Goal: Information Seeking & Learning: Learn about a topic

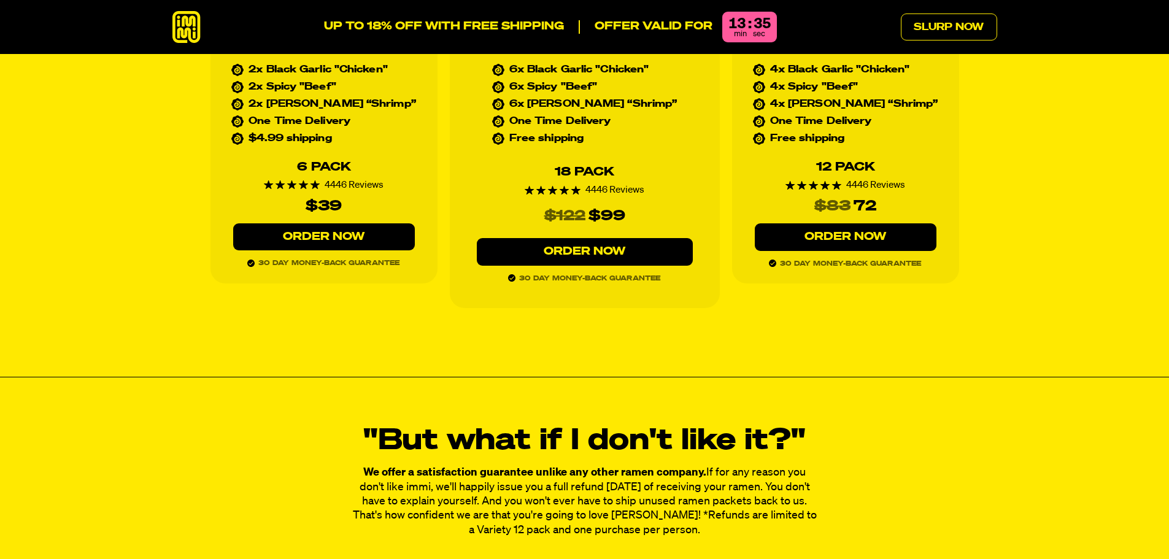
scroll to position [5855, 0]
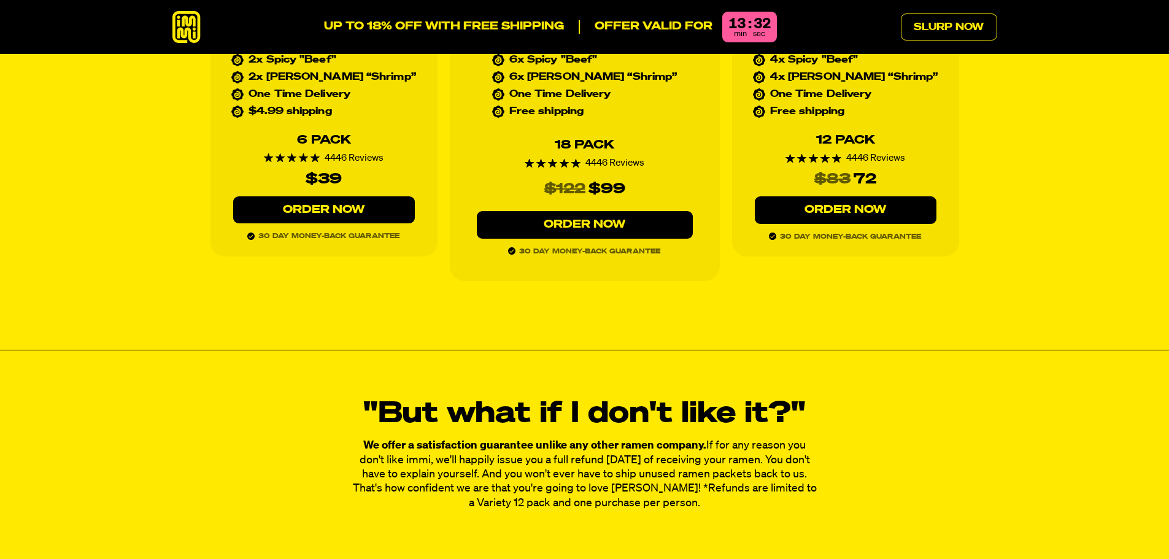
click at [299, 196] on link "Order Now" at bounding box center [324, 210] width 182 height 28
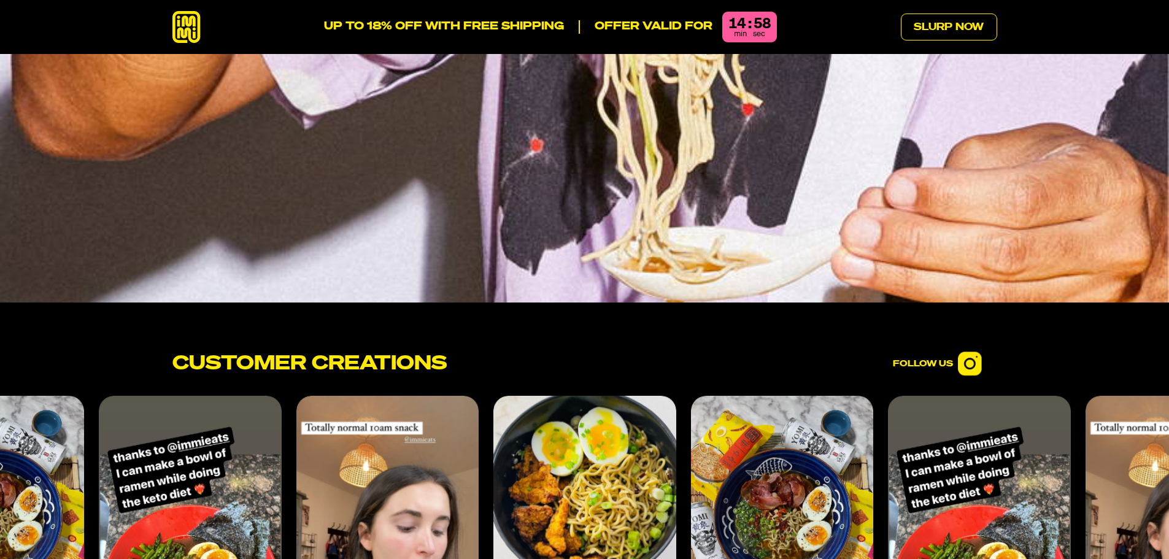
scroll to position [4850, 0]
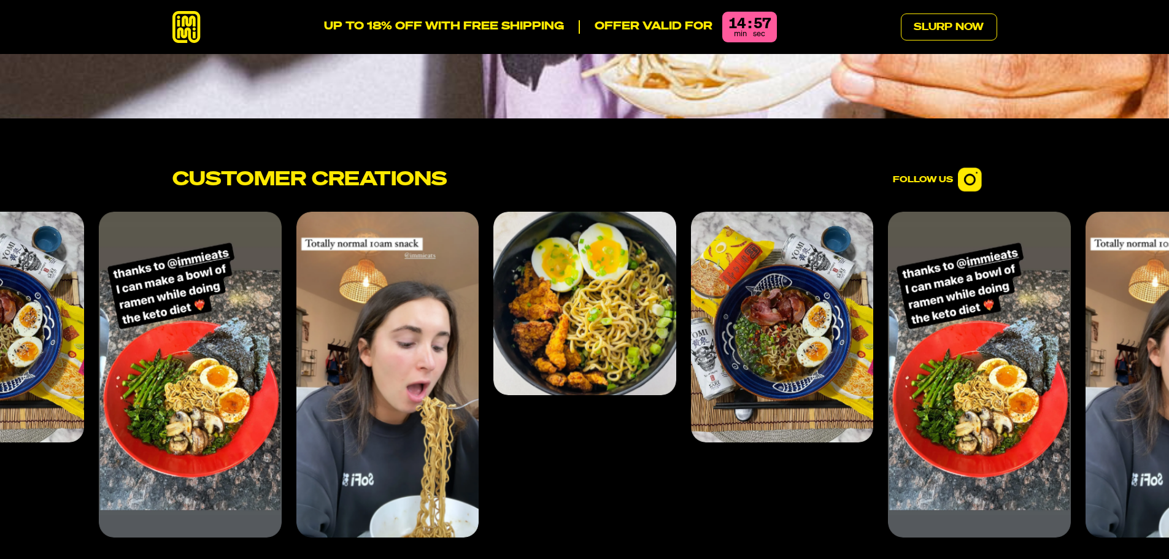
click at [561, 253] on img "1 of 4" at bounding box center [584, 303] width 183 height 183
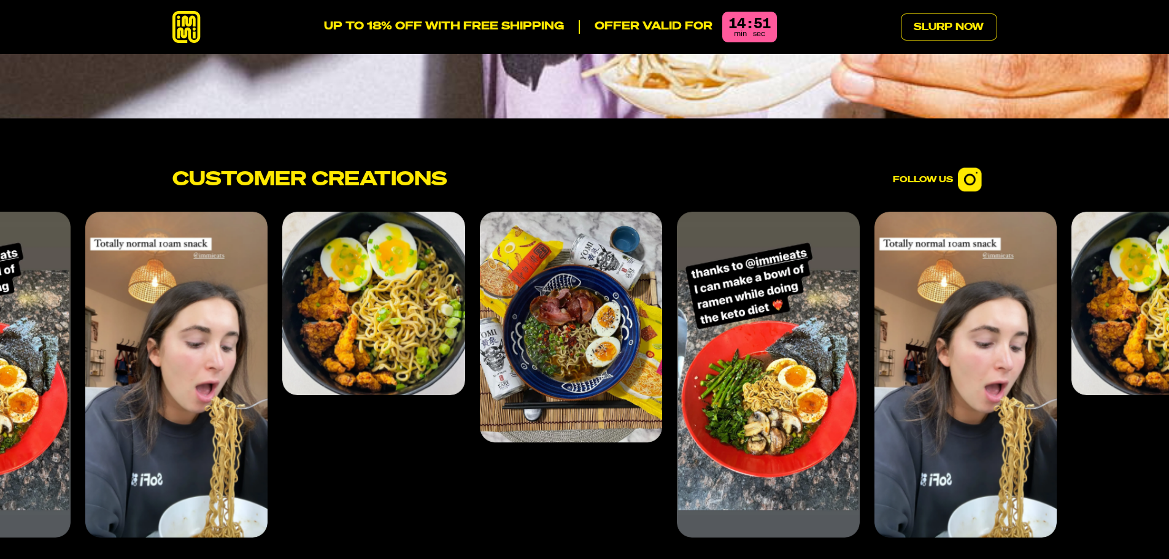
click at [741, 166] on div "Customer Creations Follow Us" at bounding box center [584, 352] width 1169 height 468
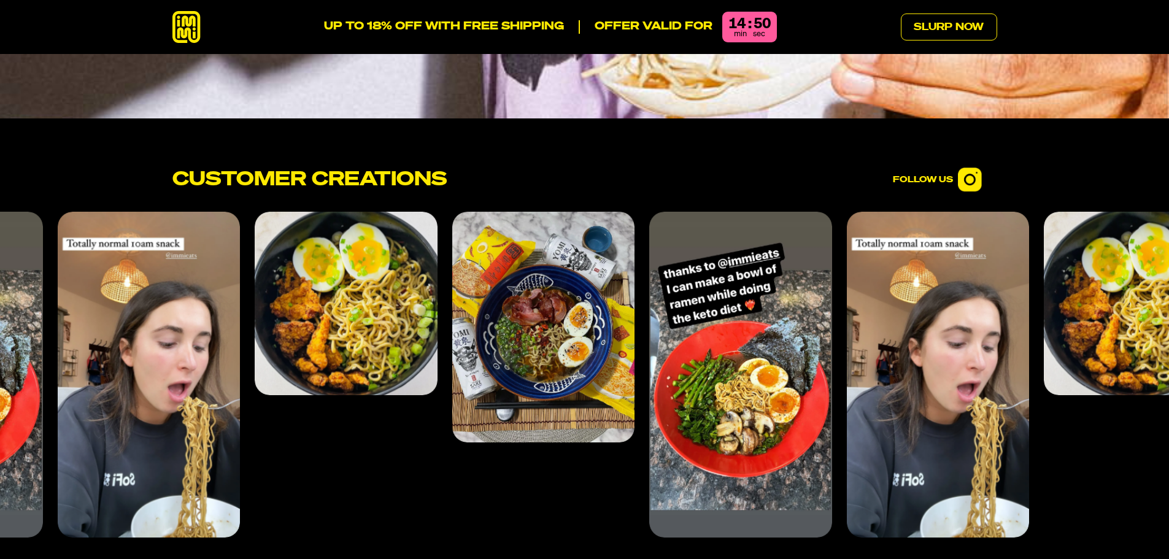
click at [742, 212] on img "3 of 4" at bounding box center [740, 375] width 183 height 326
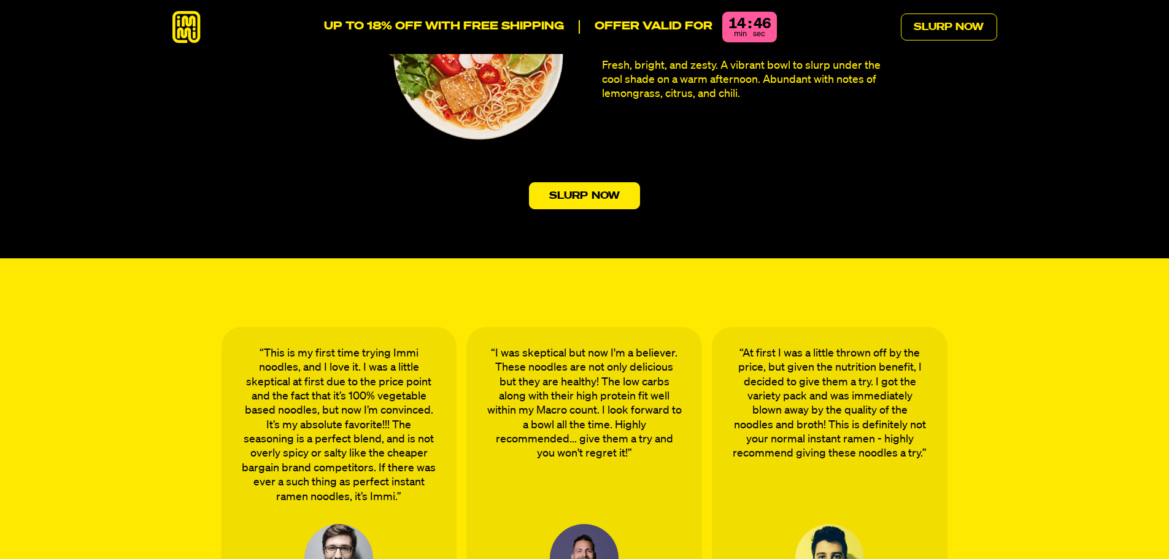
scroll to position [3930, 0]
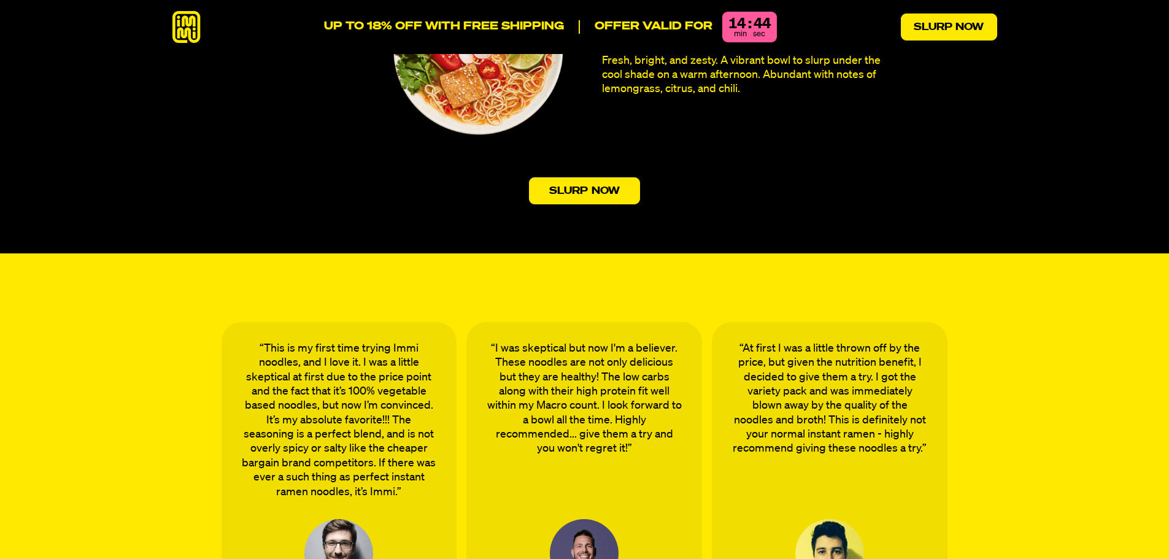
click at [929, 21] on link "Slurp Now" at bounding box center [949, 26] width 96 height 27
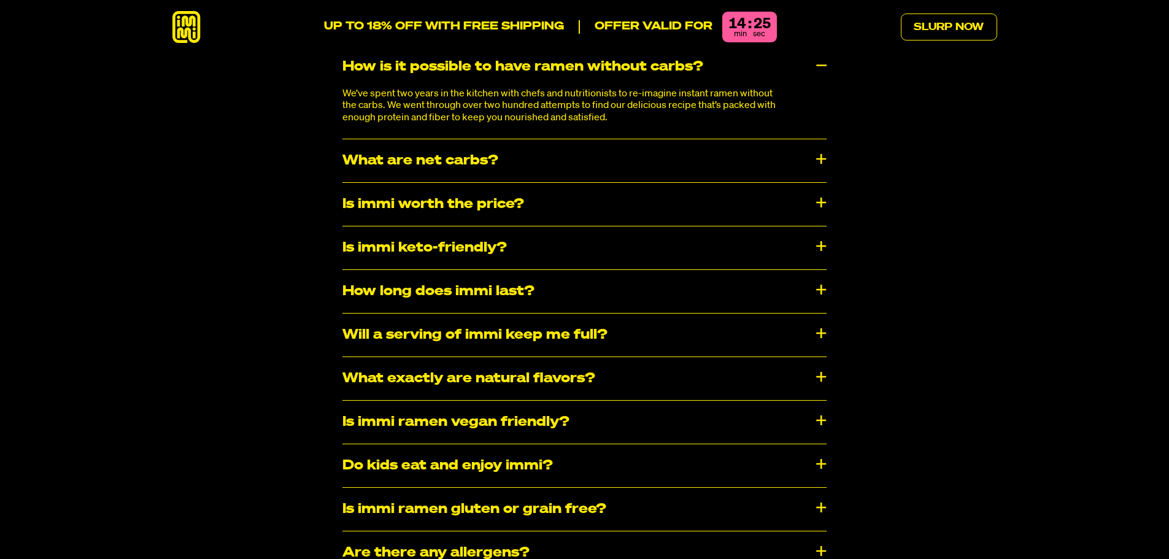
scroll to position [6498, 0]
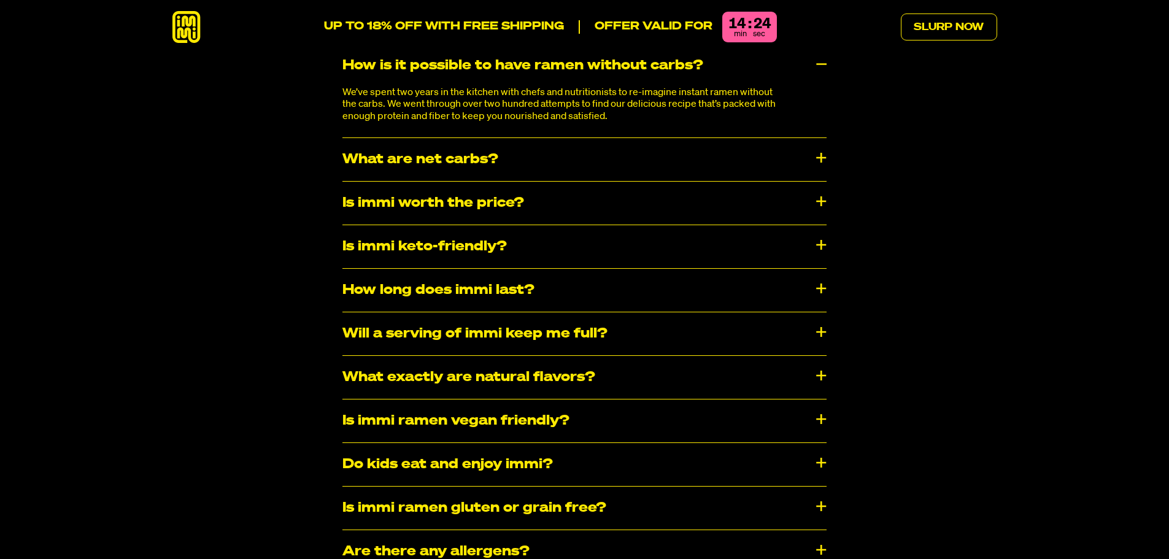
click at [820, 138] on div "What are net carbs?" at bounding box center [584, 159] width 484 height 43
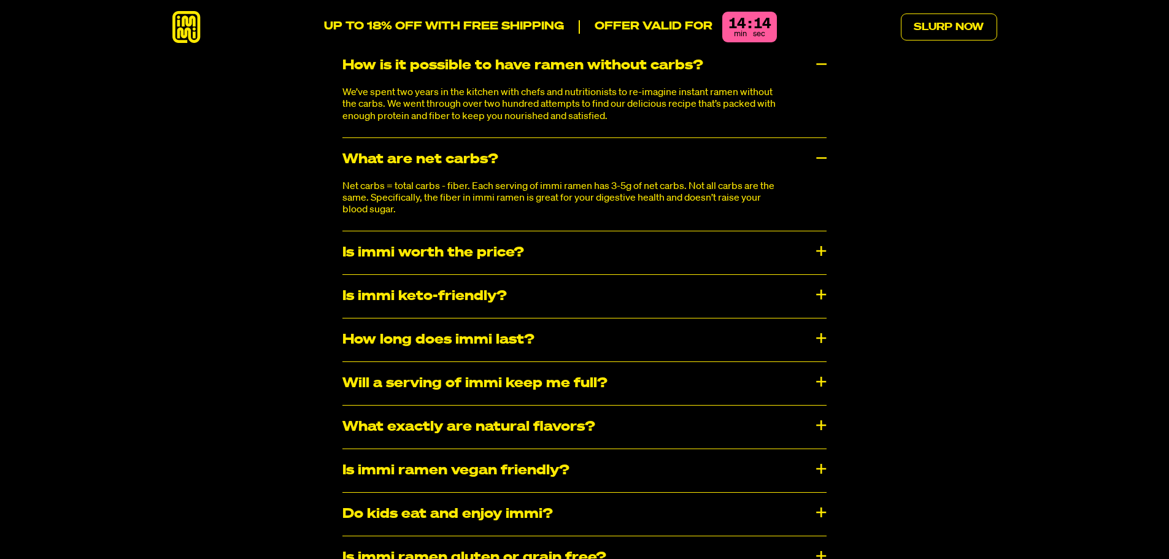
click at [810, 231] on div "Is immi worth the price?" at bounding box center [584, 252] width 484 height 43
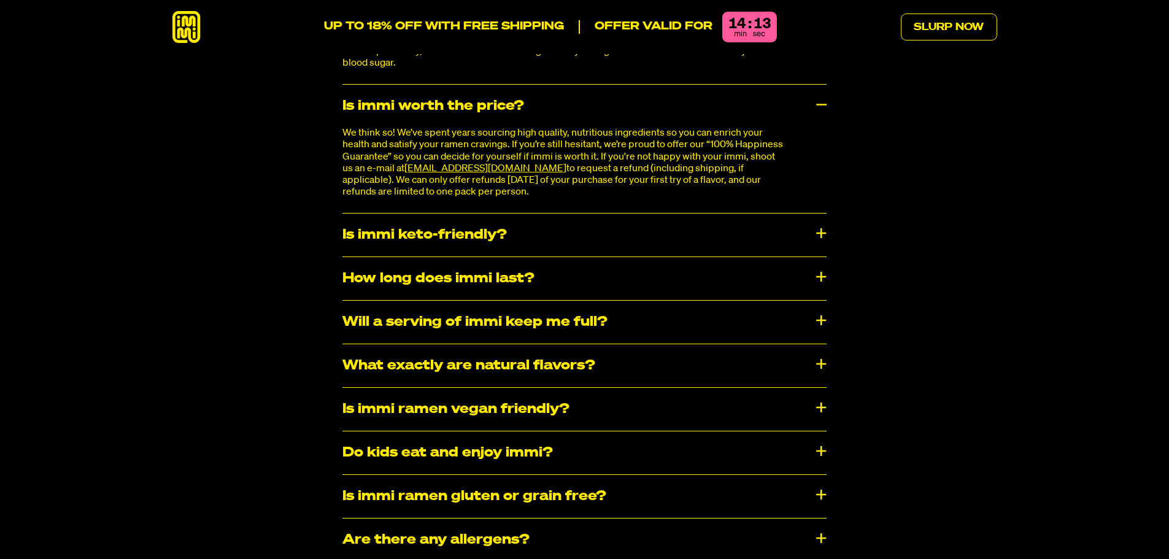
scroll to position [6682, 0]
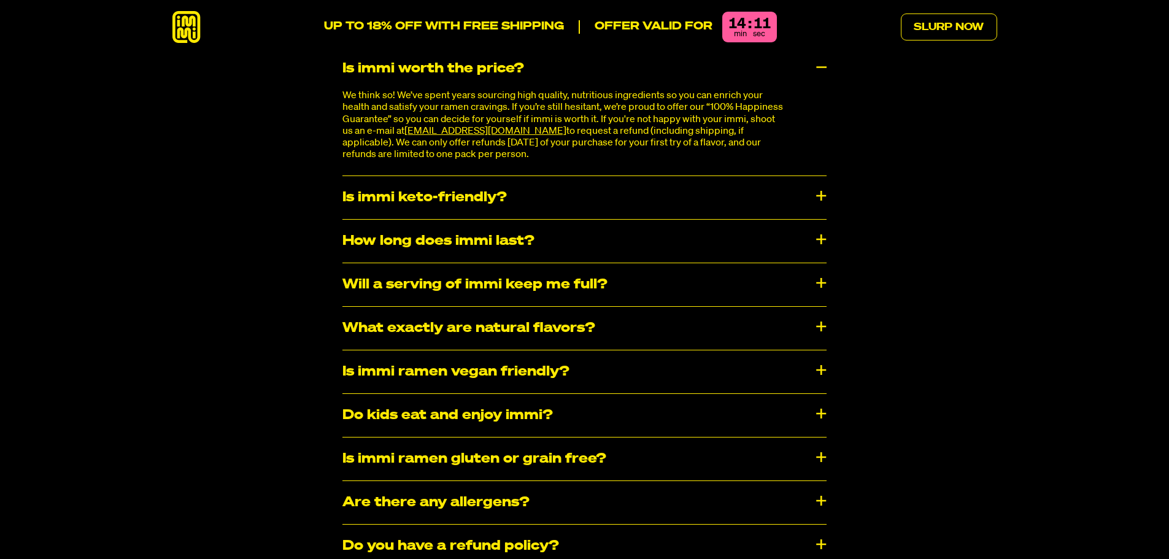
click at [822, 176] on div "Is immi keto-friendly?" at bounding box center [584, 197] width 484 height 43
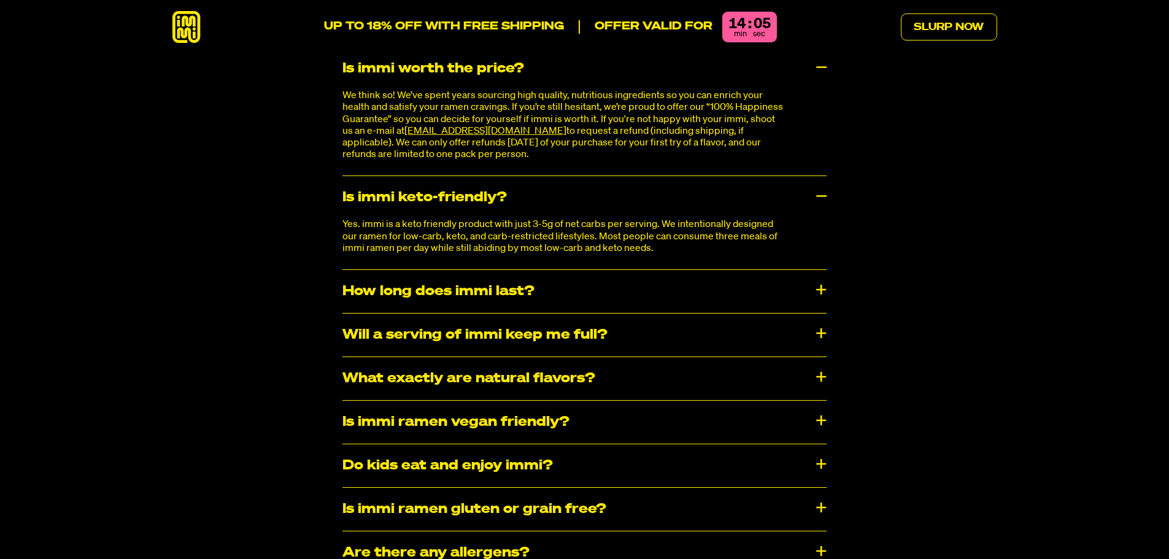
click at [822, 270] on div "How long does immi last?" at bounding box center [584, 291] width 484 height 43
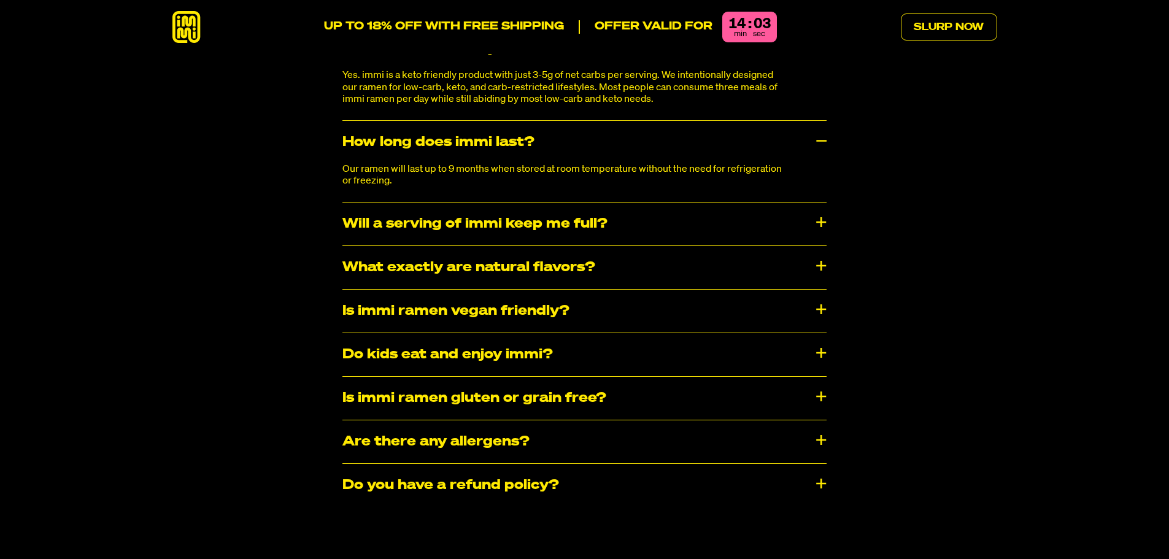
scroll to position [6866, 0]
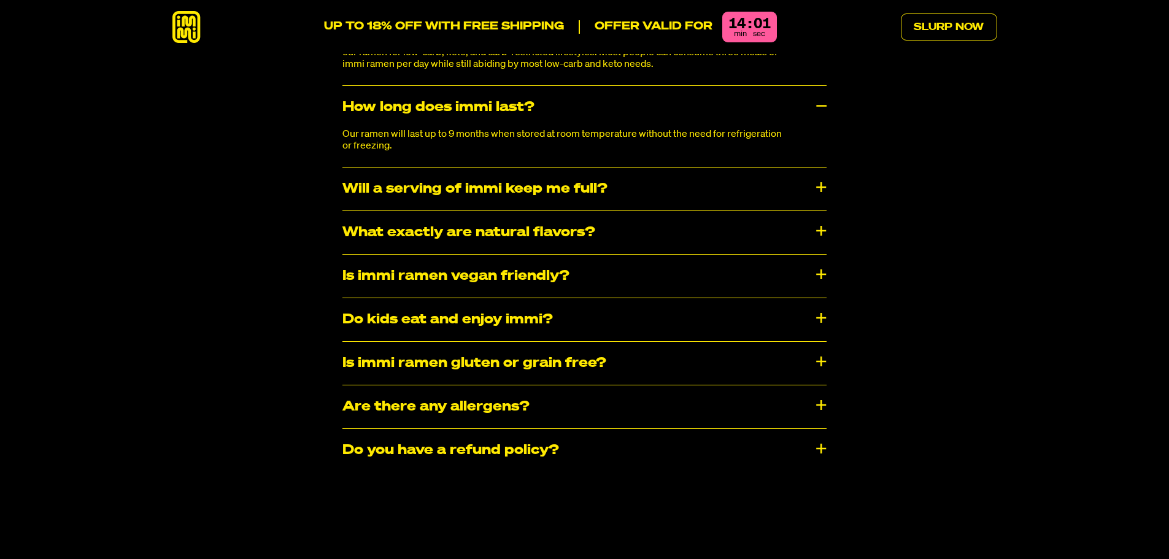
click at [817, 167] on div "Will a serving of immi keep me full?" at bounding box center [584, 188] width 484 height 43
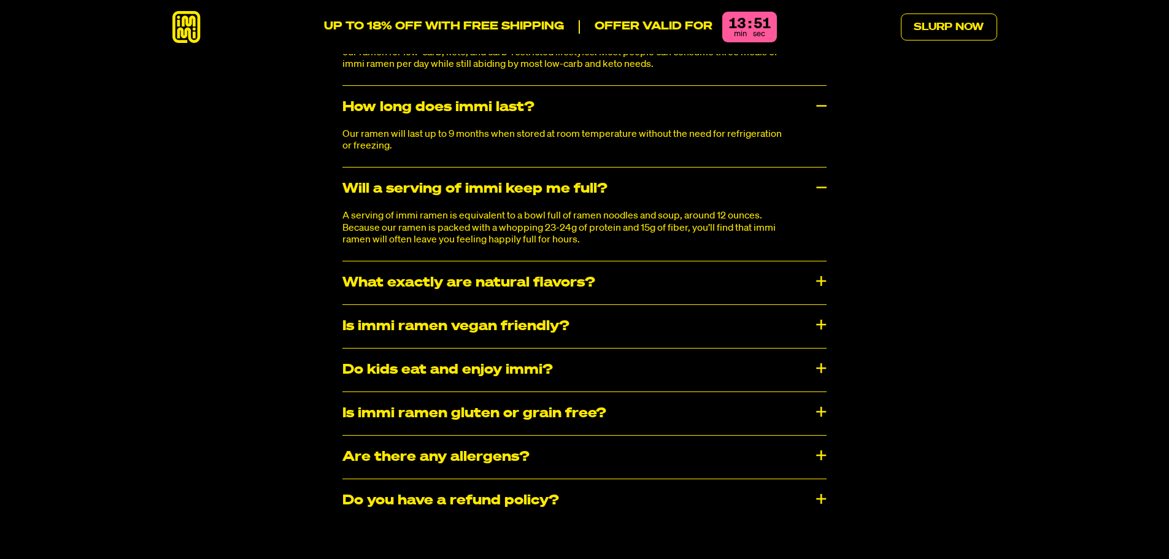
click at [821, 261] on div "What exactly are natural flavors?" at bounding box center [584, 282] width 484 height 43
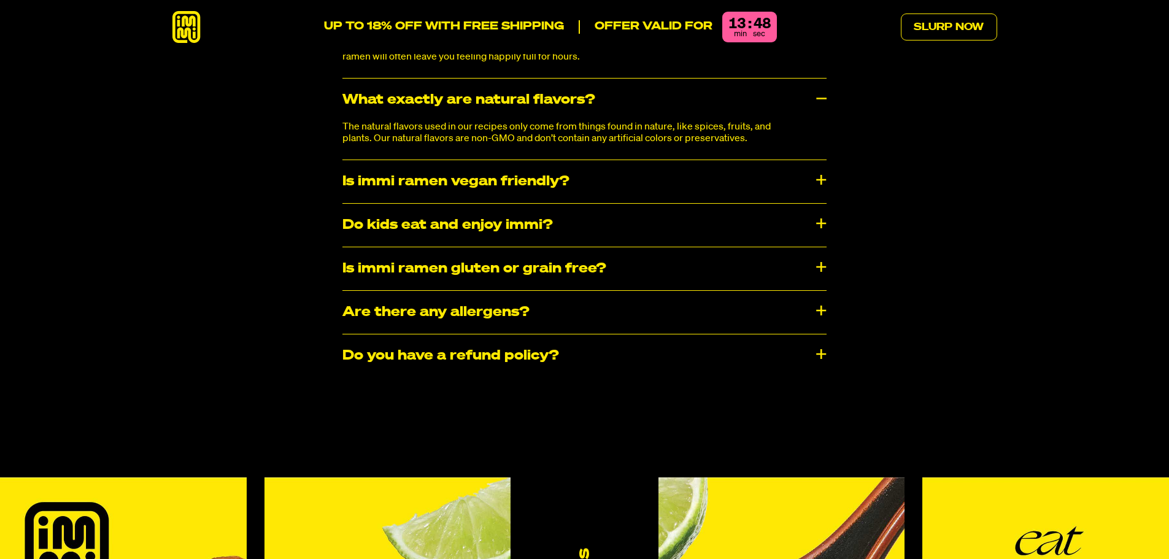
scroll to position [7051, 0]
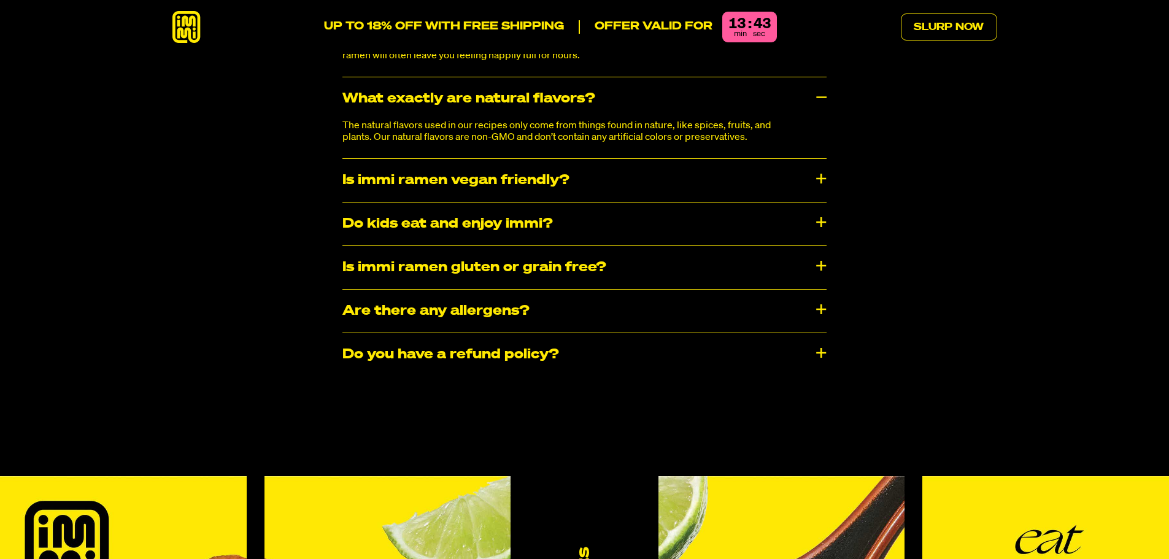
click at [823, 290] on div "​​Are there any allergens?" at bounding box center [584, 311] width 484 height 43
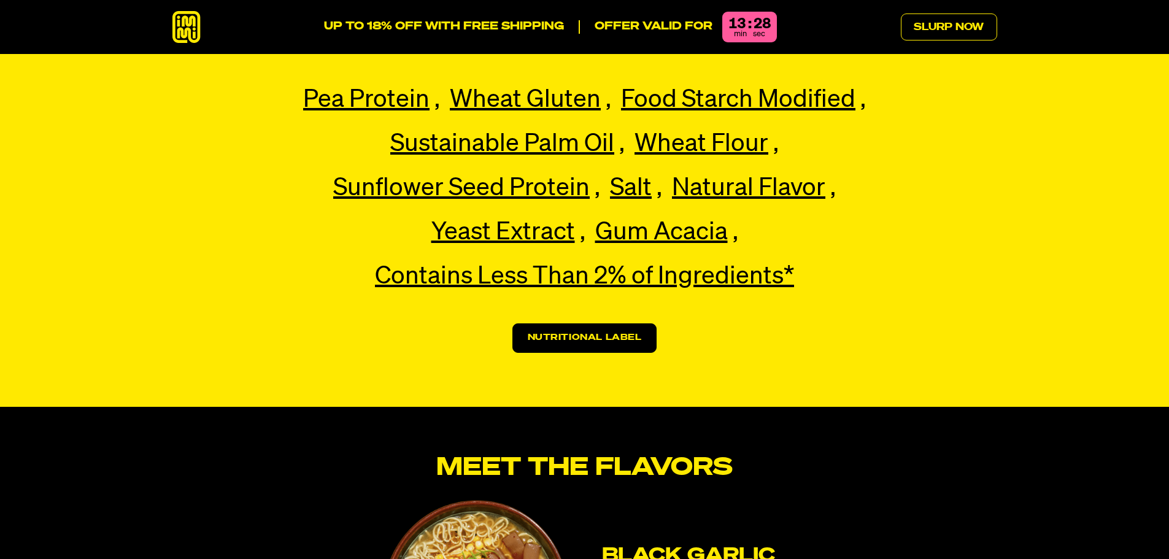
scroll to position [2818, 0]
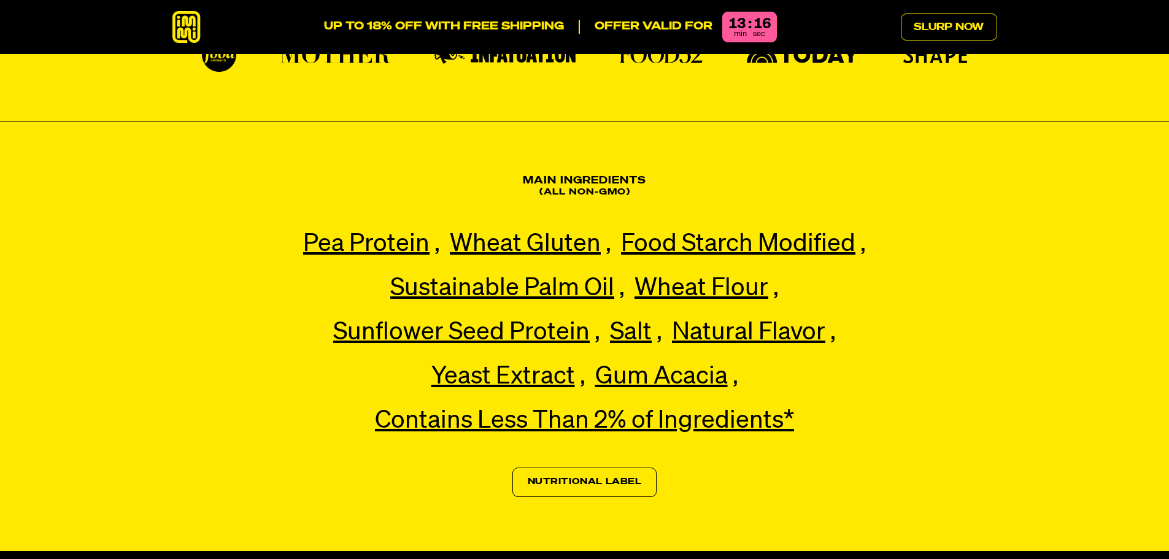
click at [569, 467] on link "Nutritional Label" at bounding box center [584, 481] width 145 height 29
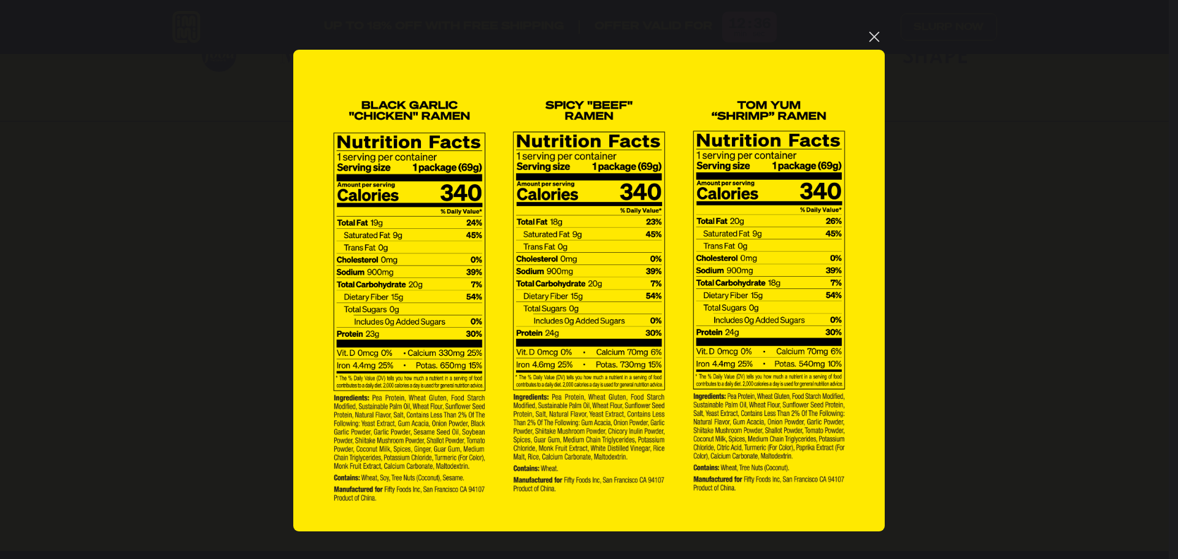
click at [870, 37] on button "You can close this modal content with the ESC key" at bounding box center [874, 36] width 21 height 21
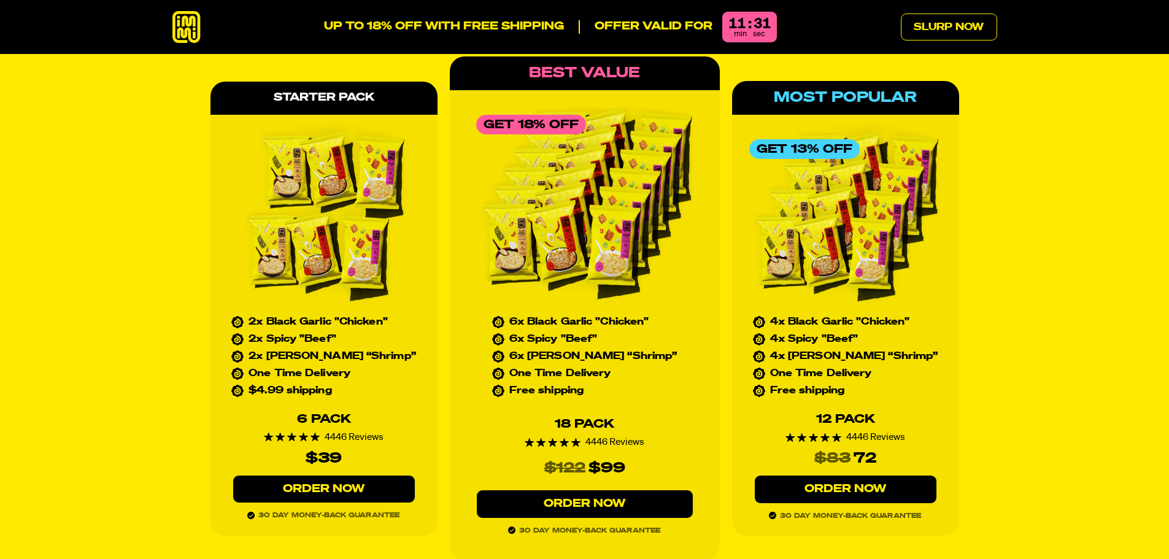
scroll to position [5517, 0]
